Goal: Find specific page/section: Find specific page/section

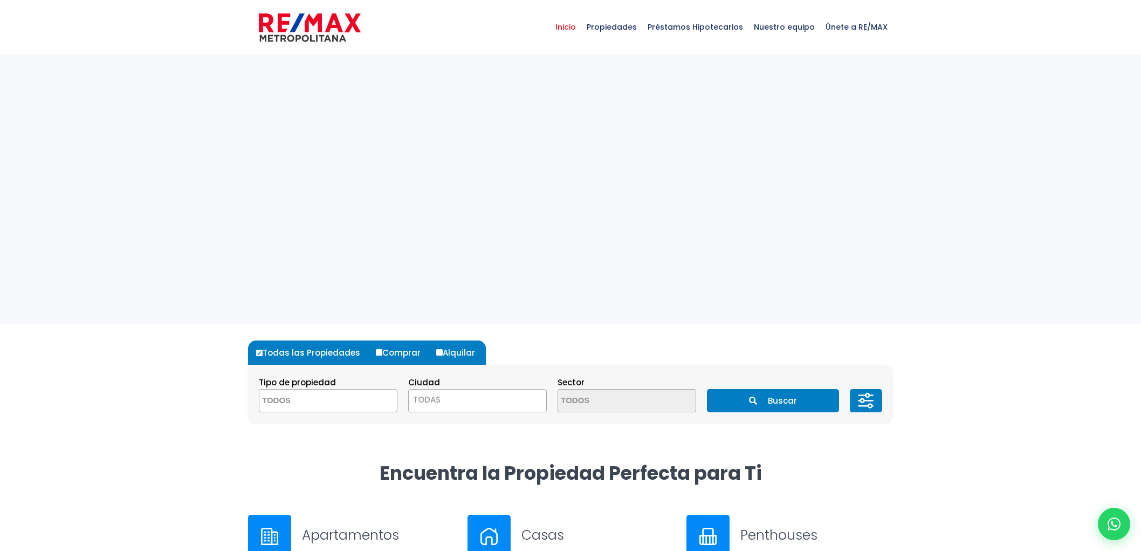
select select
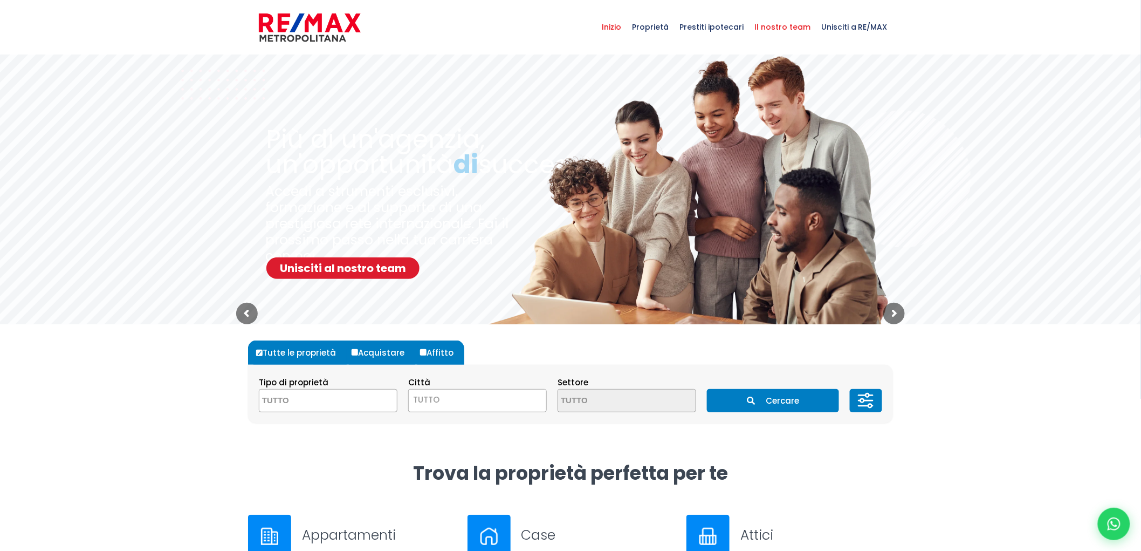
click at [770, 29] on font "Il nostro team" at bounding box center [783, 27] width 56 height 11
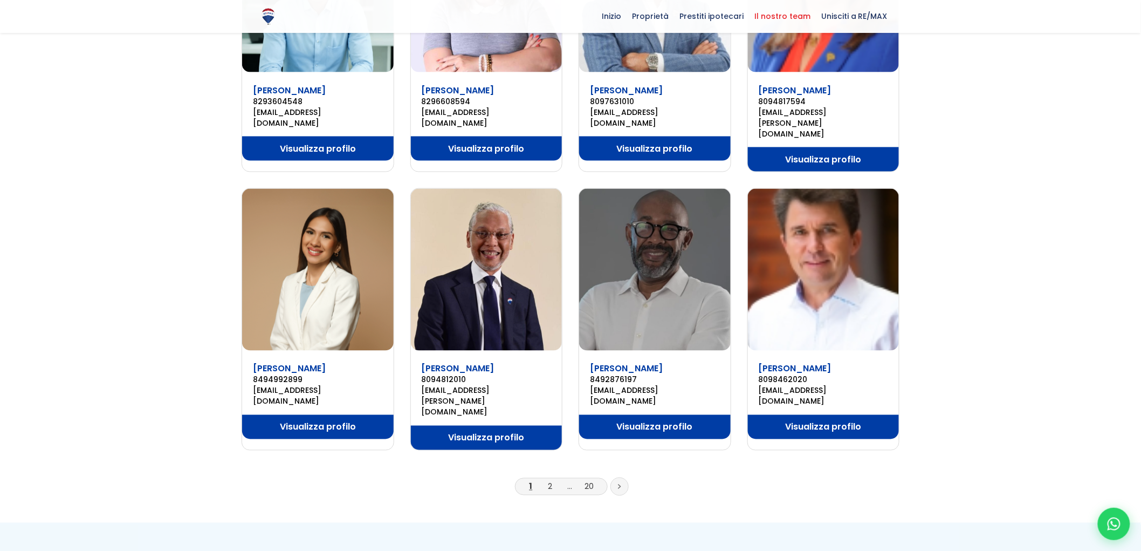
scroll to position [594, 0]
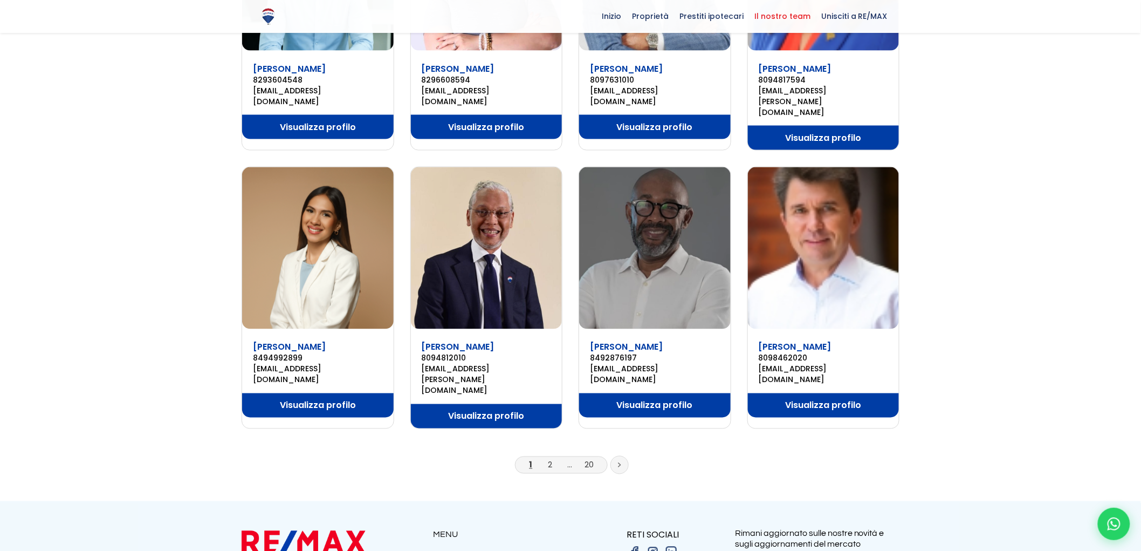
click at [622, 456] on link at bounding box center [620, 465] width 18 height 18
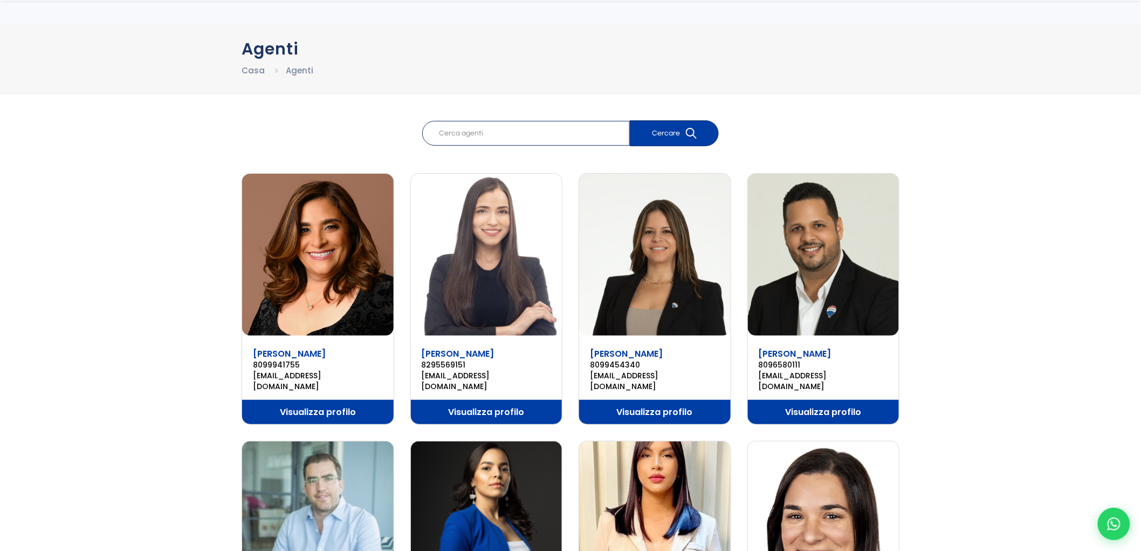
scroll to position [65, 0]
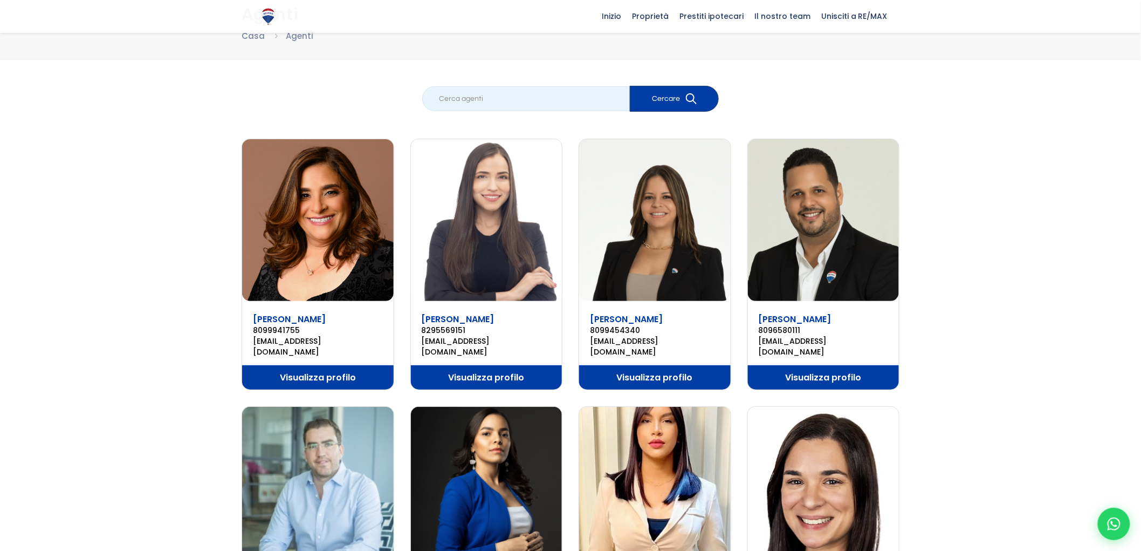
click at [486, 100] on input "search" at bounding box center [526, 98] width 208 height 25
type input "Y"
type input "MARTINEZ"
click at [676, 97] on font "Cercare" at bounding box center [667, 99] width 28 height 8
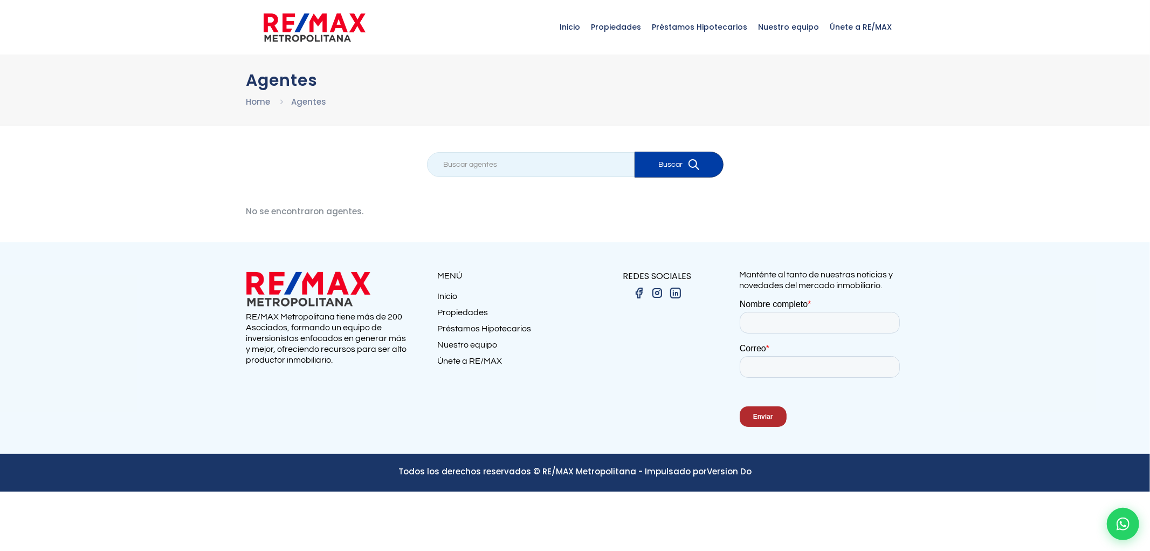
click at [533, 166] on input "search" at bounding box center [531, 164] width 208 height 25
click at [519, 163] on input "search" at bounding box center [531, 164] width 208 height 25
type input "YAQUELINE"
click at [671, 169] on button "Buscar" at bounding box center [679, 165] width 89 height 26
click at [262, 103] on link "Home" at bounding box center [258, 101] width 24 height 11
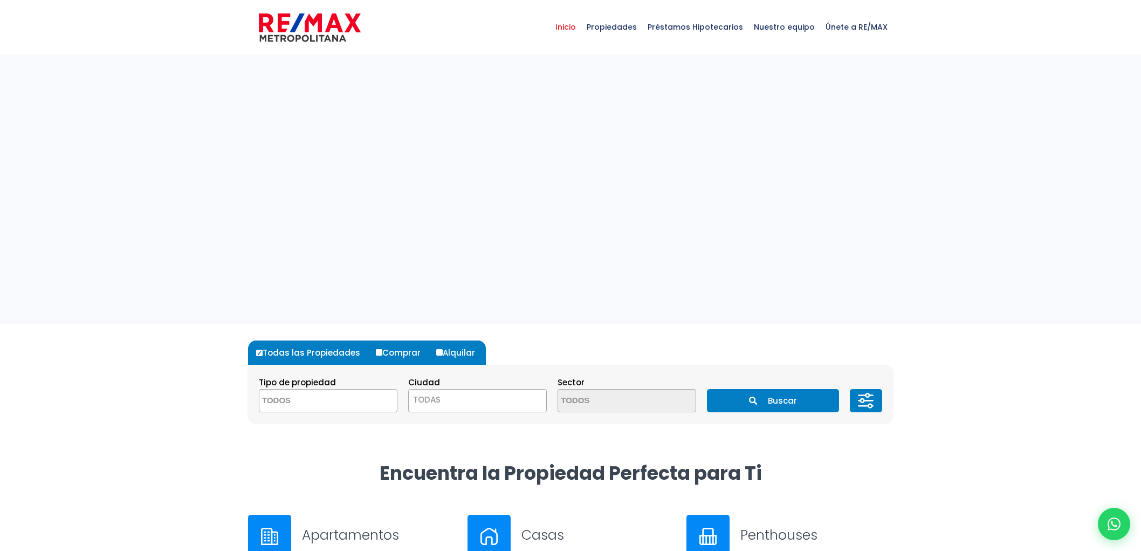
select select
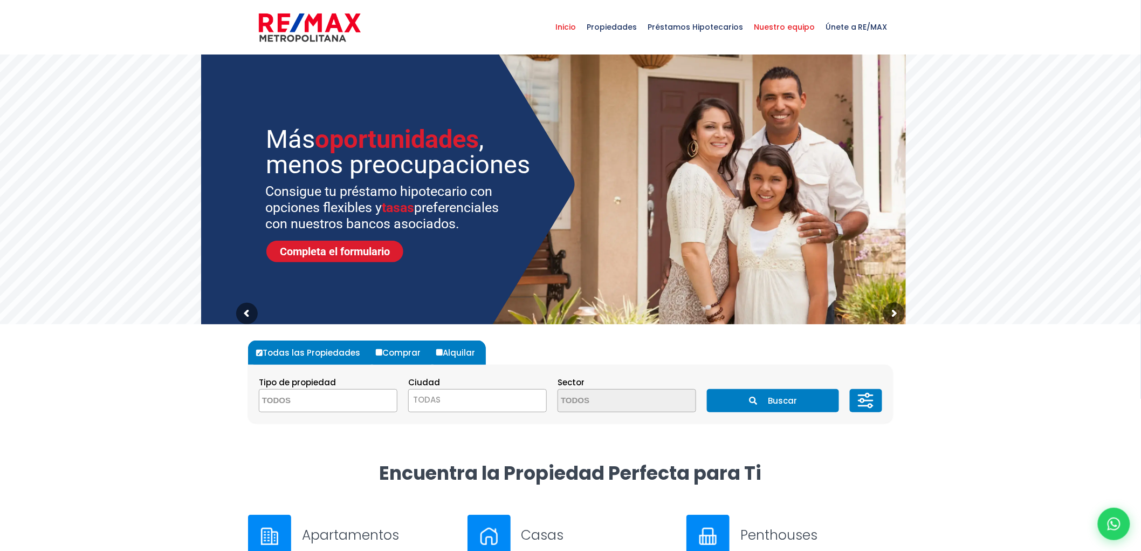
click at [780, 29] on span "Nuestro equipo" at bounding box center [785, 27] width 72 height 32
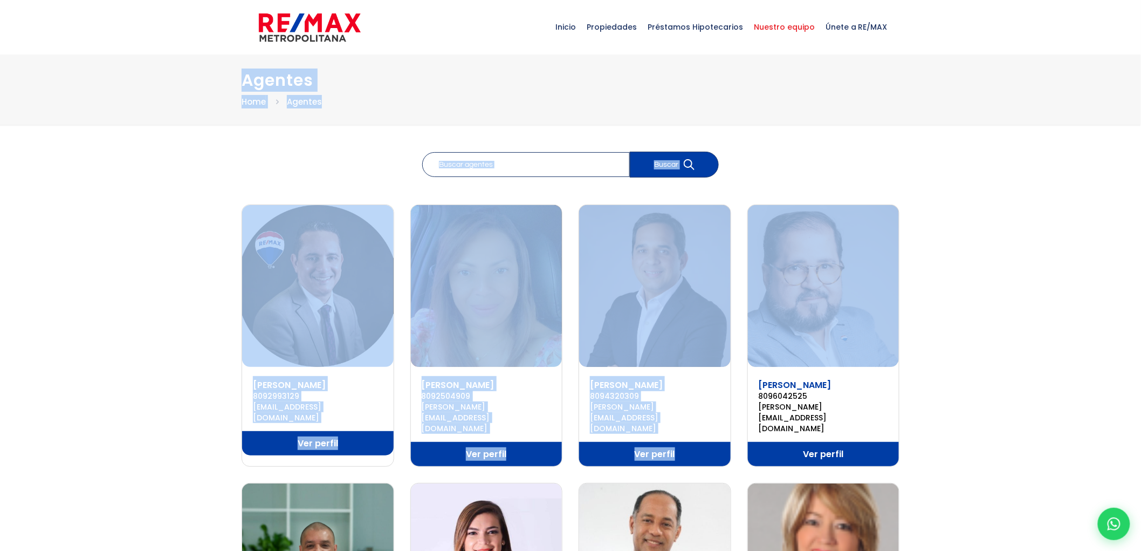
drag, startPoint x: 1141, startPoint y: 84, endPoint x: 1144, endPoint y: 231, distance: 147.3
click at [1141, 231] on html "X Inicio Propiedades Préstamos Hipotecarios Calculadora de préstamos Nuestro eq…" at bounding box center [570, 275] width 1141 height 551
click at [1120, 125] on div "Agentes Home Agentes" at bounding box center [570, 89] width 1141 height 70
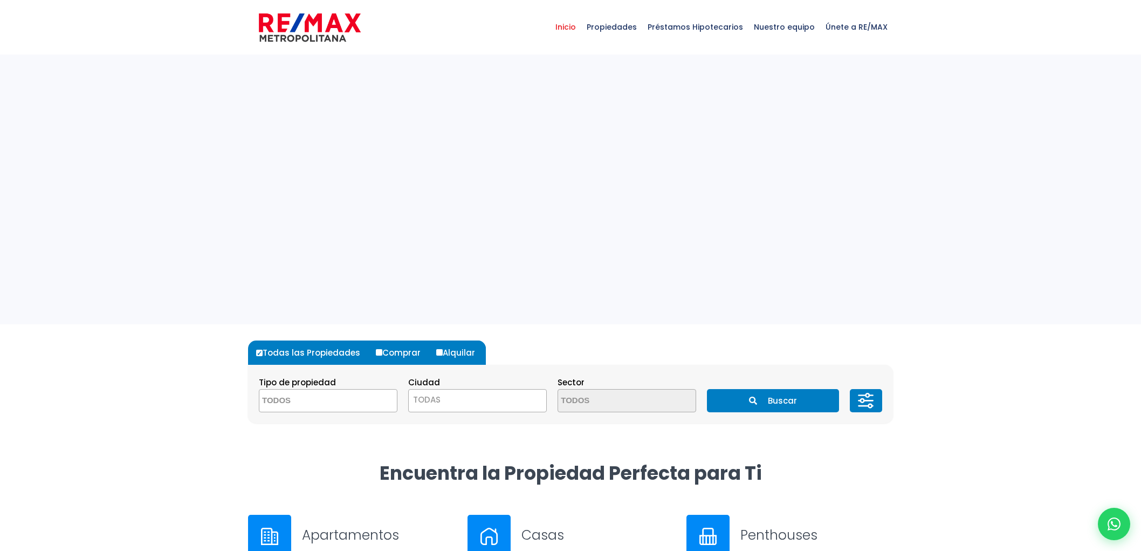
select select
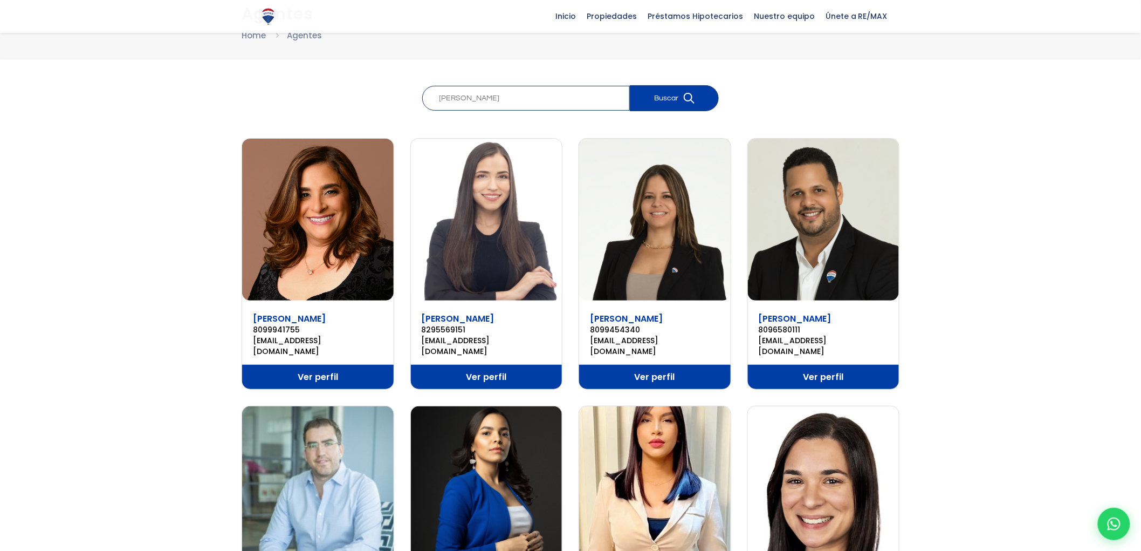
scroll to position [65, 0]
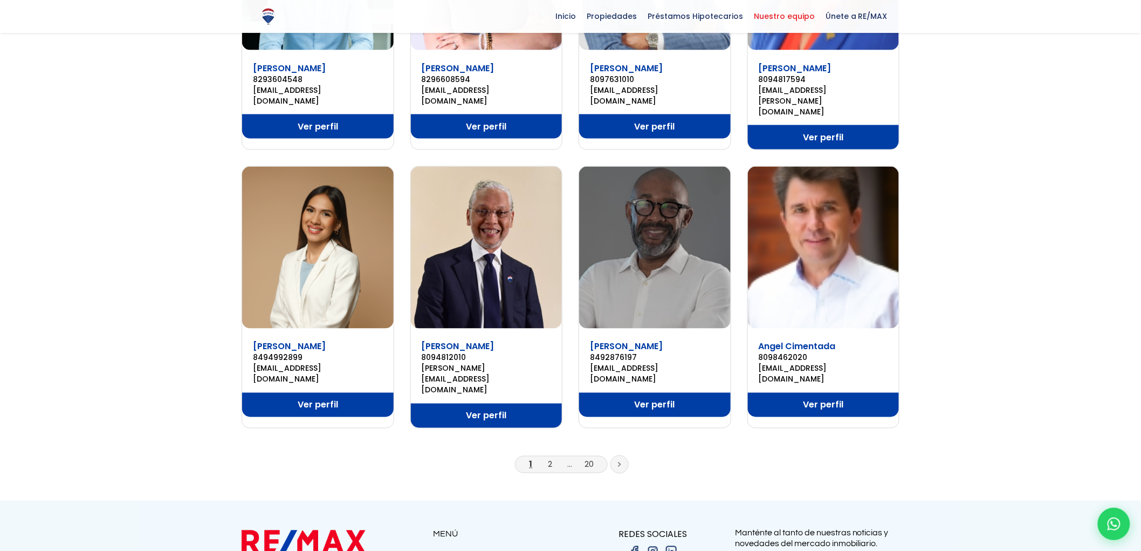
scroll to position [594, 0]
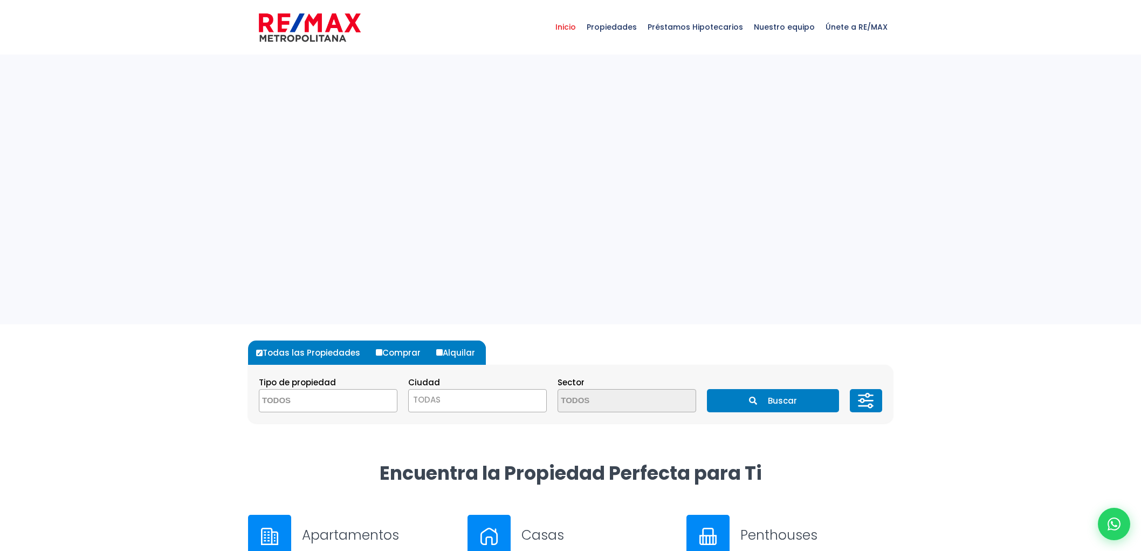
select select
